Goal: Check status: Check status

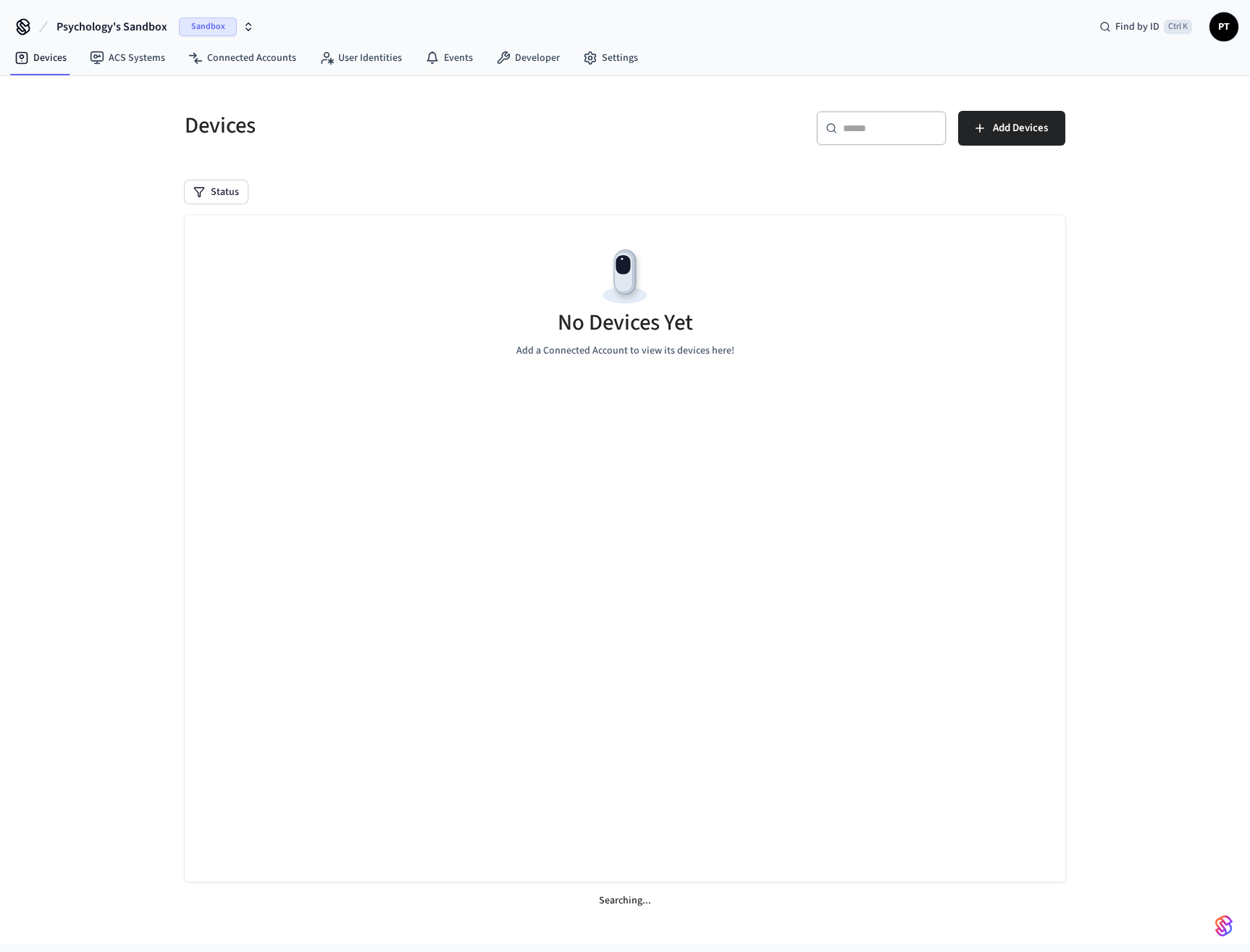
click at [187, 23] on span "Sandbox" at bounding box center [208, 27] width 58 height 19
click at [173, 94] on div "Live Key Lock Production" at bounding box center [150, 92] width 198 height 19
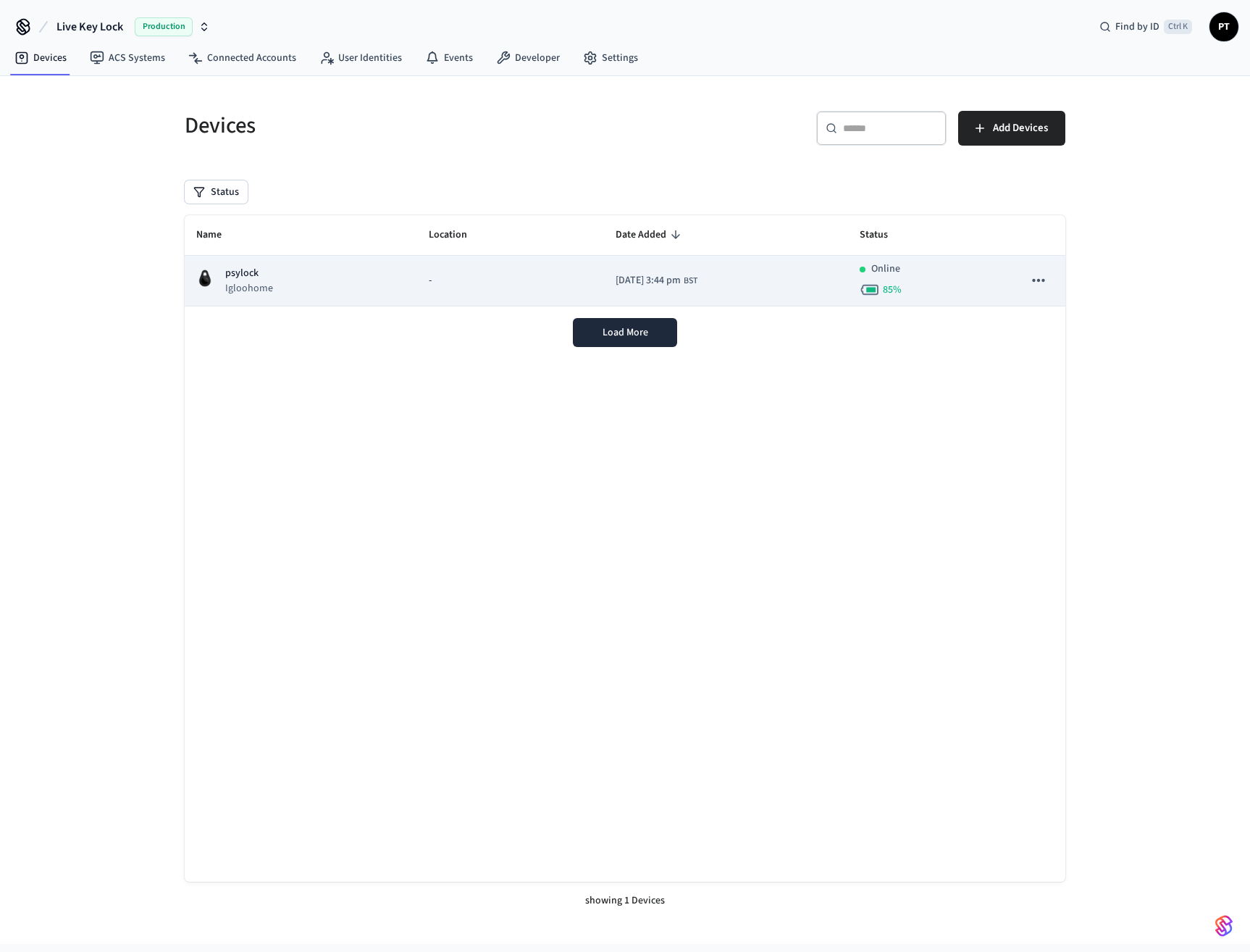
click at [460, 292] on td "-" at bounding box center [510, 280] width 187 height 51
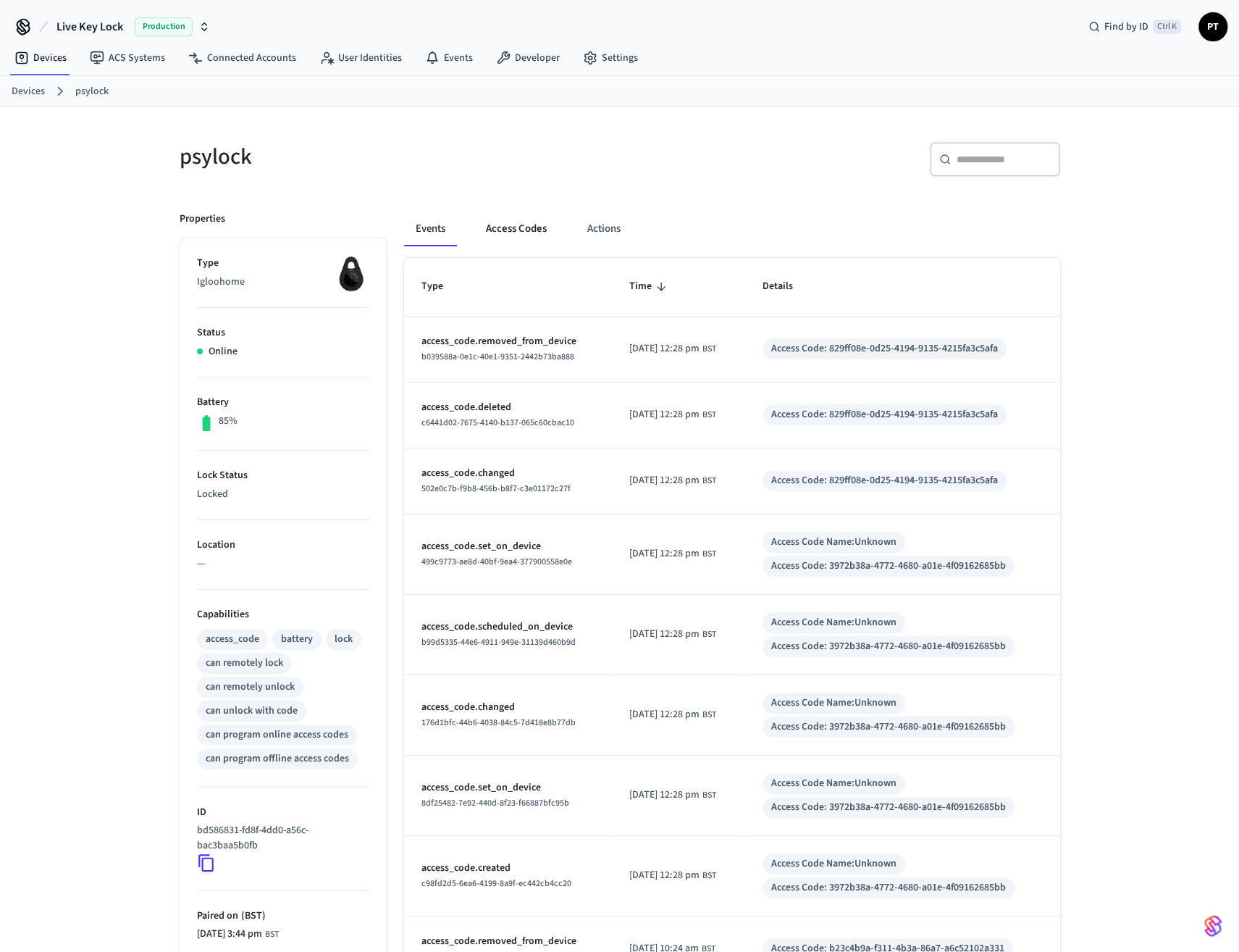
click at [519, 229] on button "Access Codes" at bounding box center [516, 229] width 84 height 35
